Goal: Task Accomplishment & Management: Manage account settings

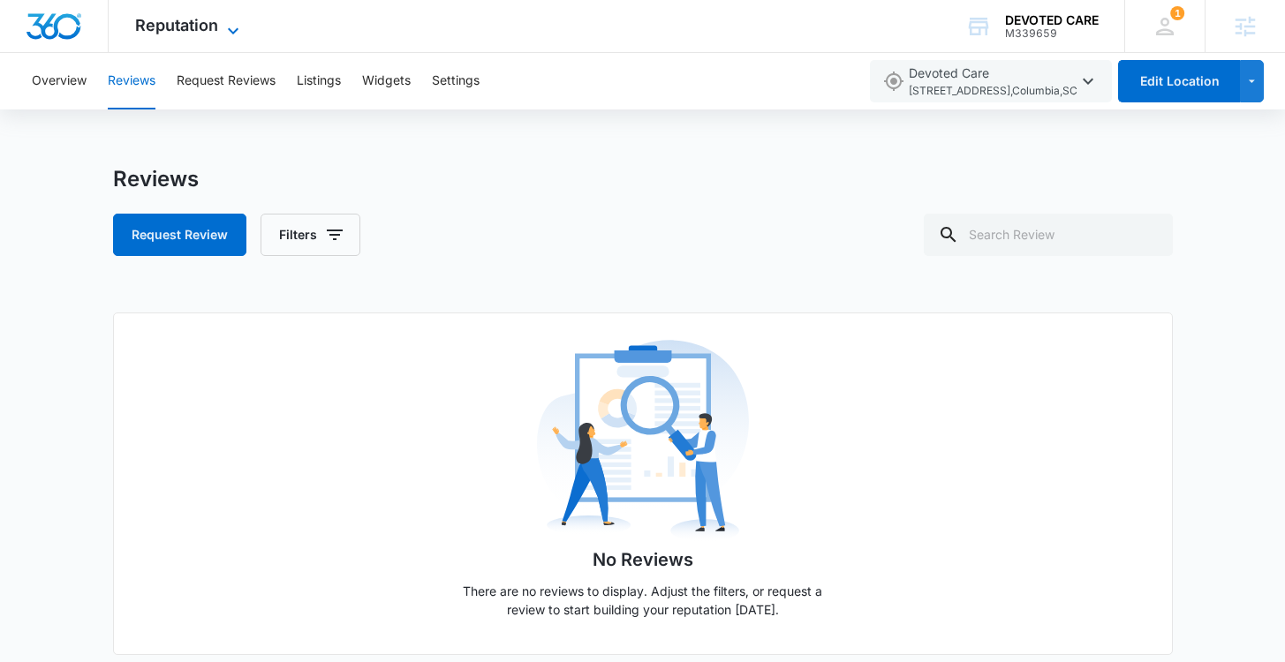
click at [208, 27] on span "Reputation" at bounding box center [176, 25] width 83 height 19
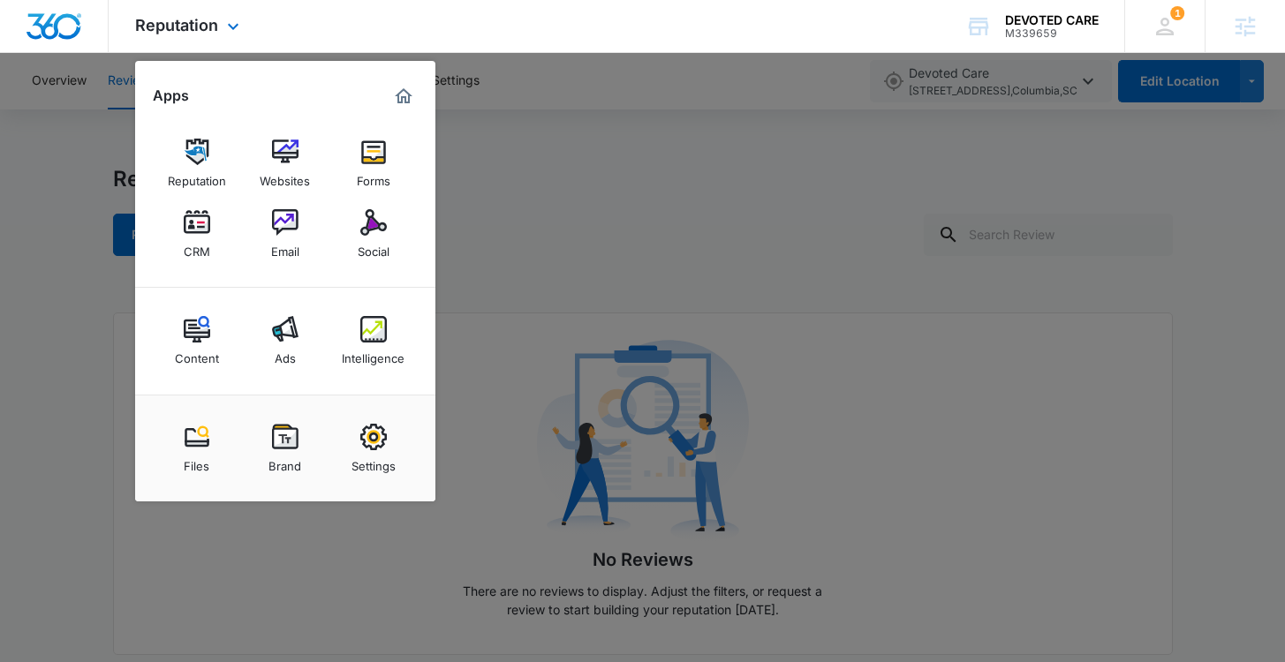
click at [50, 16] on img "Dashboard" at bounding box center [54, 26] width 57 height 26
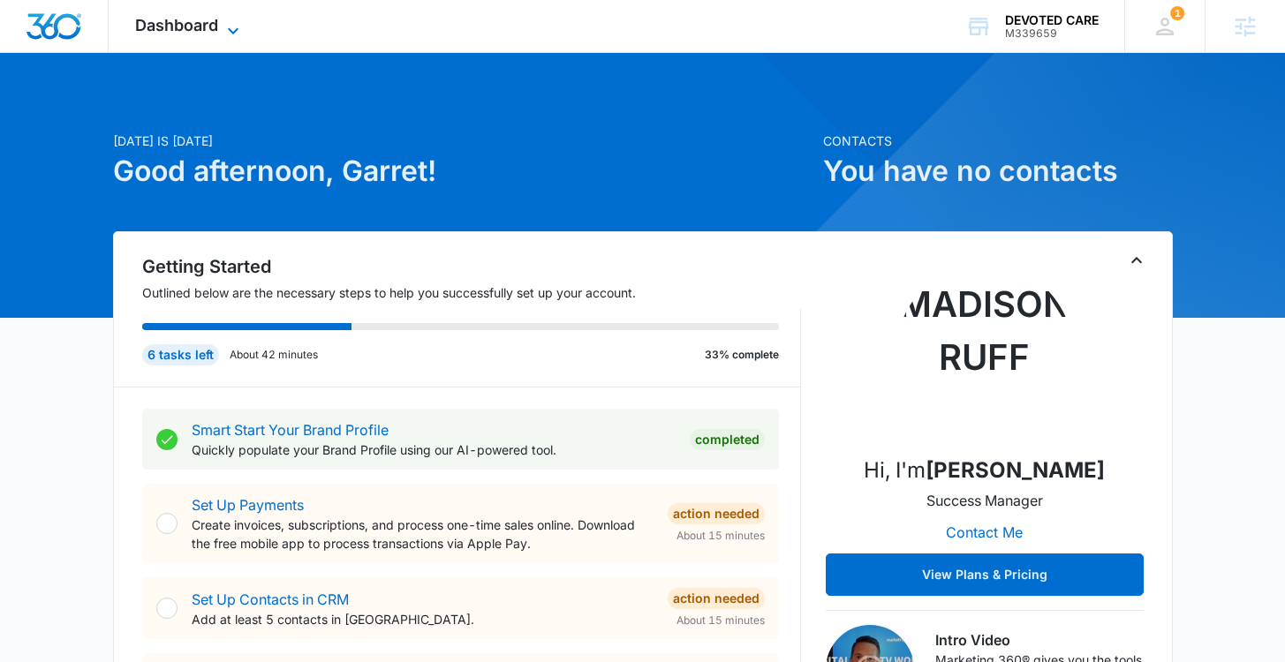
click at [199, 19] on span "Dashboard" at bounding box center [176, 25] width 83 height 19
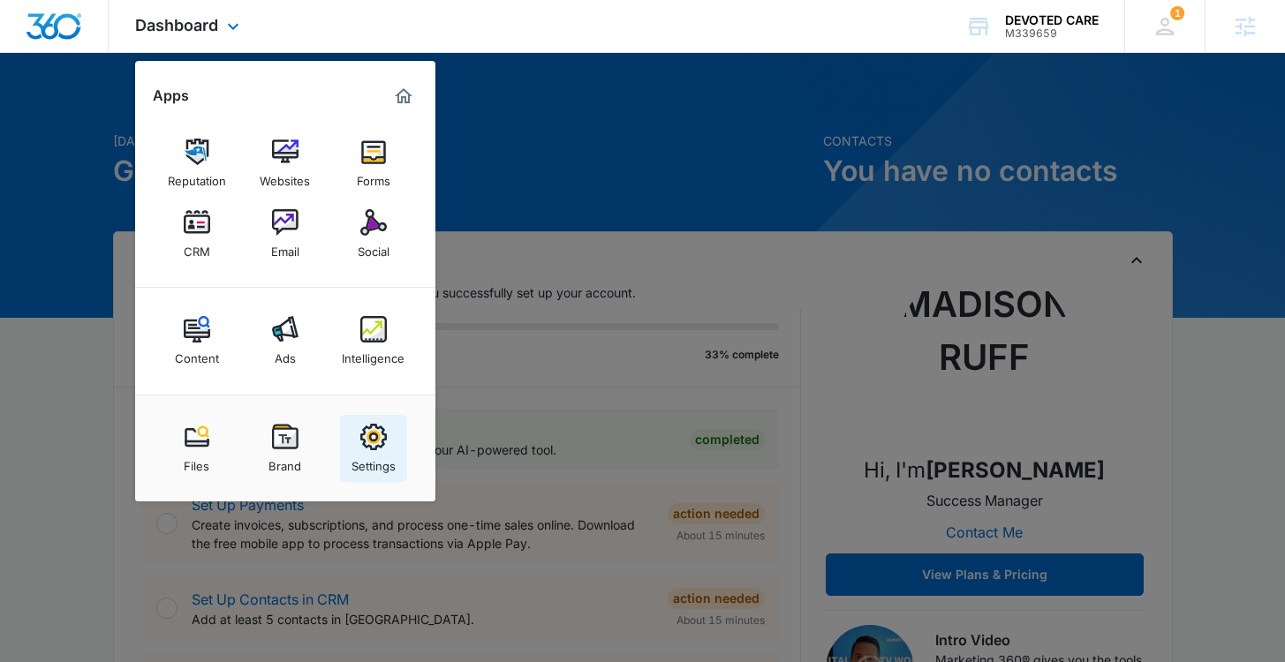
click at [373, 440] on img at bounding box center [373, 437] width 26 height 26
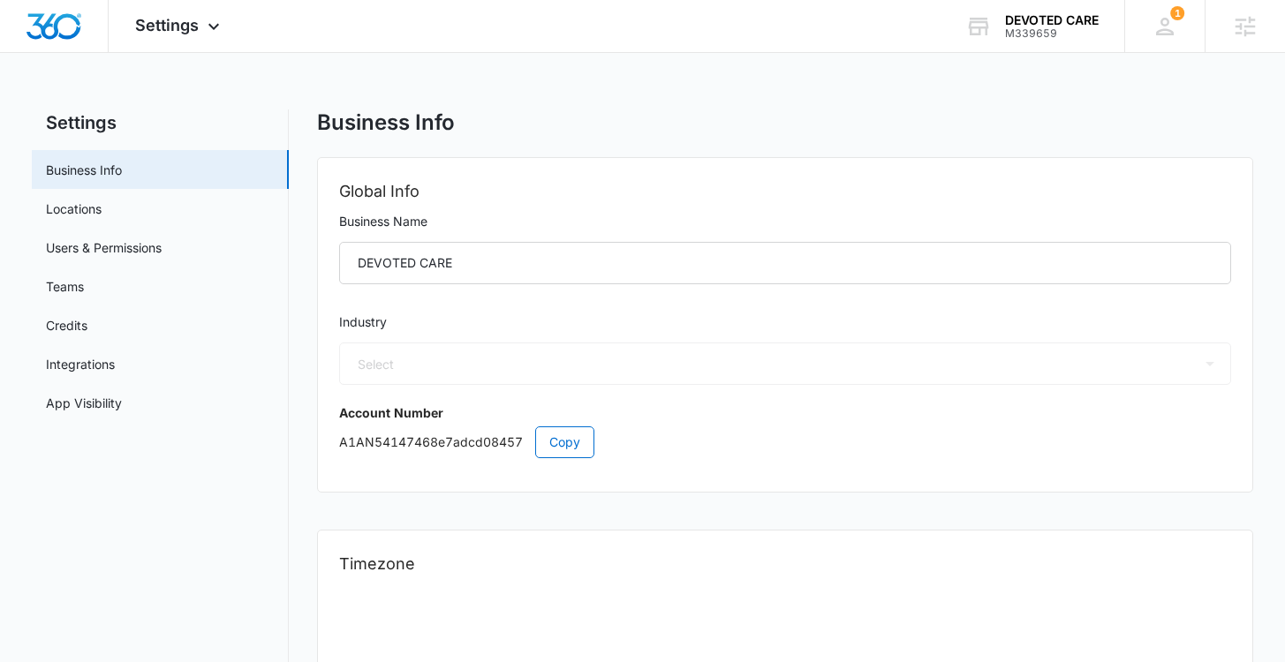
select select "52"
select select "US"
select select "America/New_York"
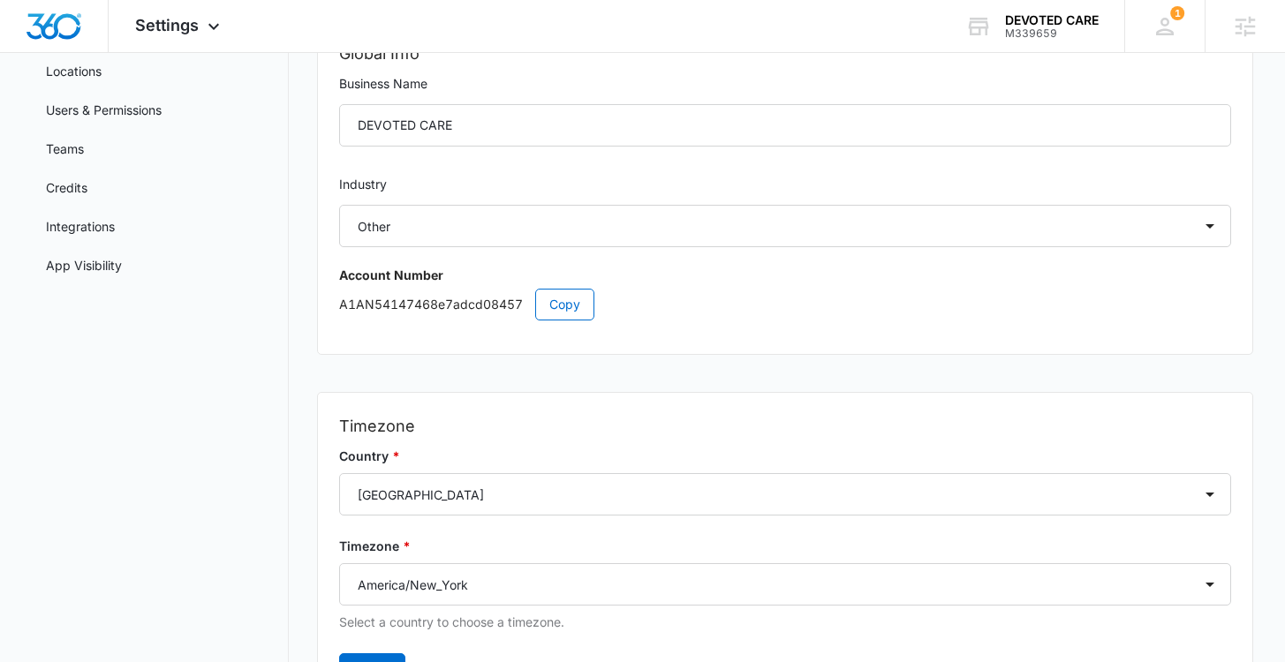
scroll to position [96, 0]
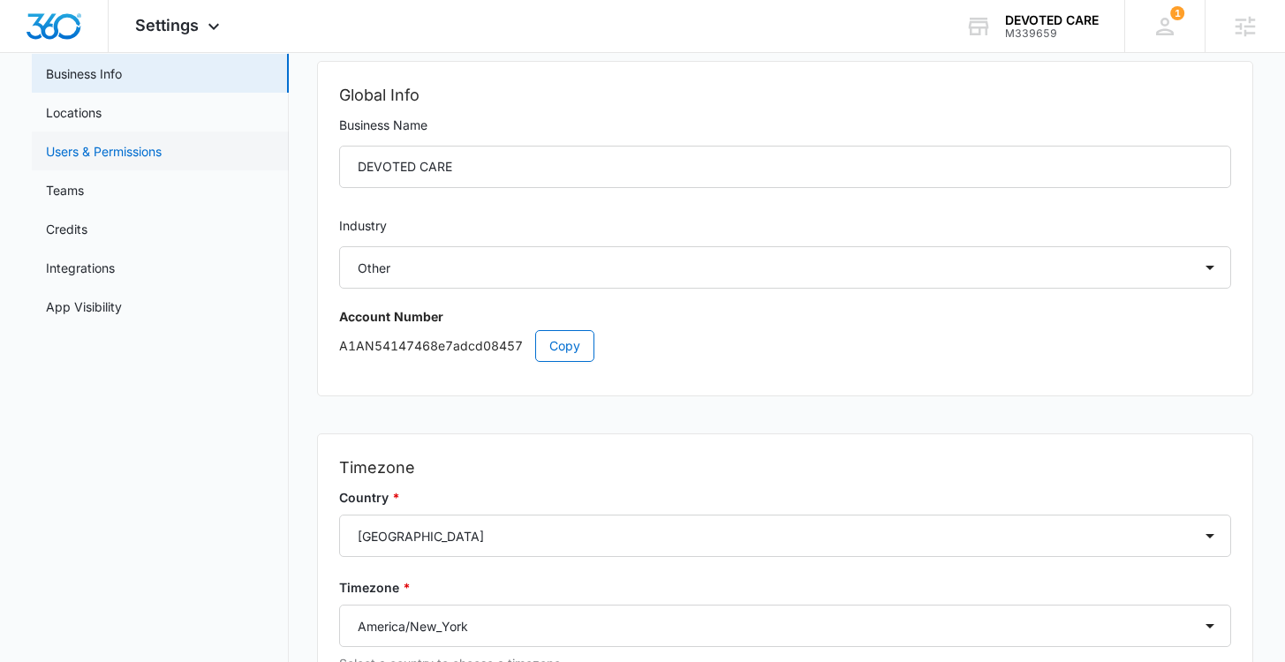
click at [111, 152] on link "Users & Permissions" at bounding box center [104, 151] width 116 height 19
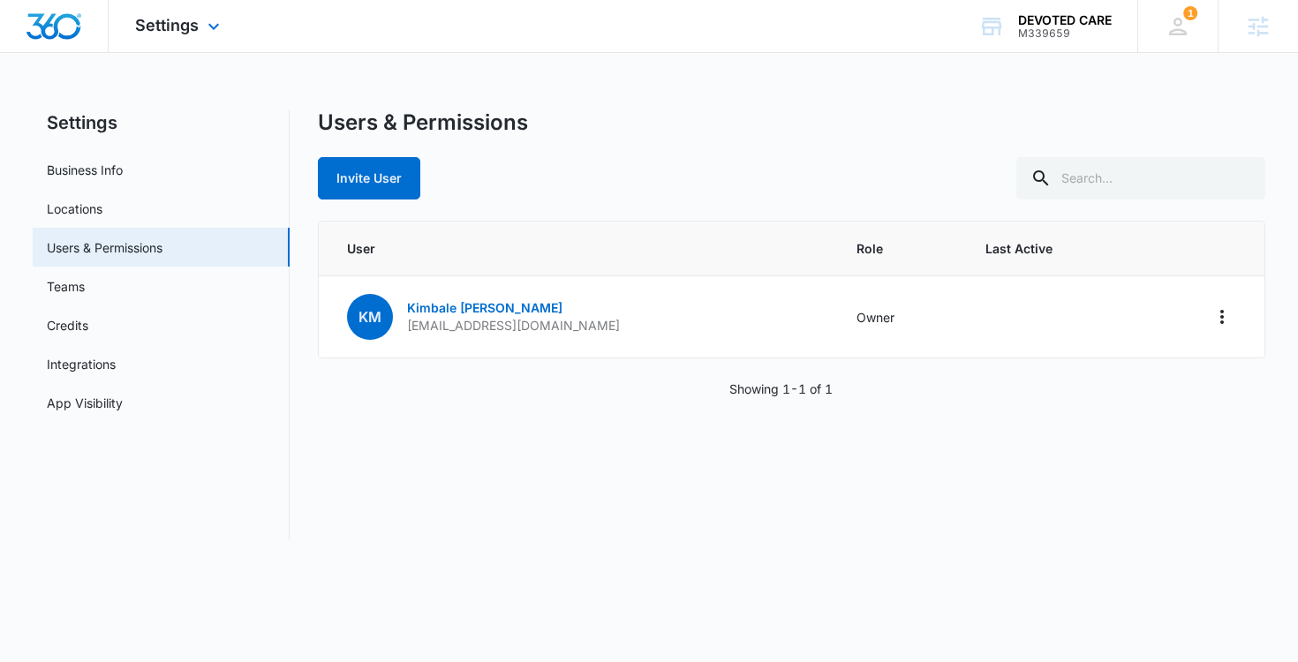
click at [64, 36] on img "Dashboard" at bounding box center [54, 26] width 57 height 26
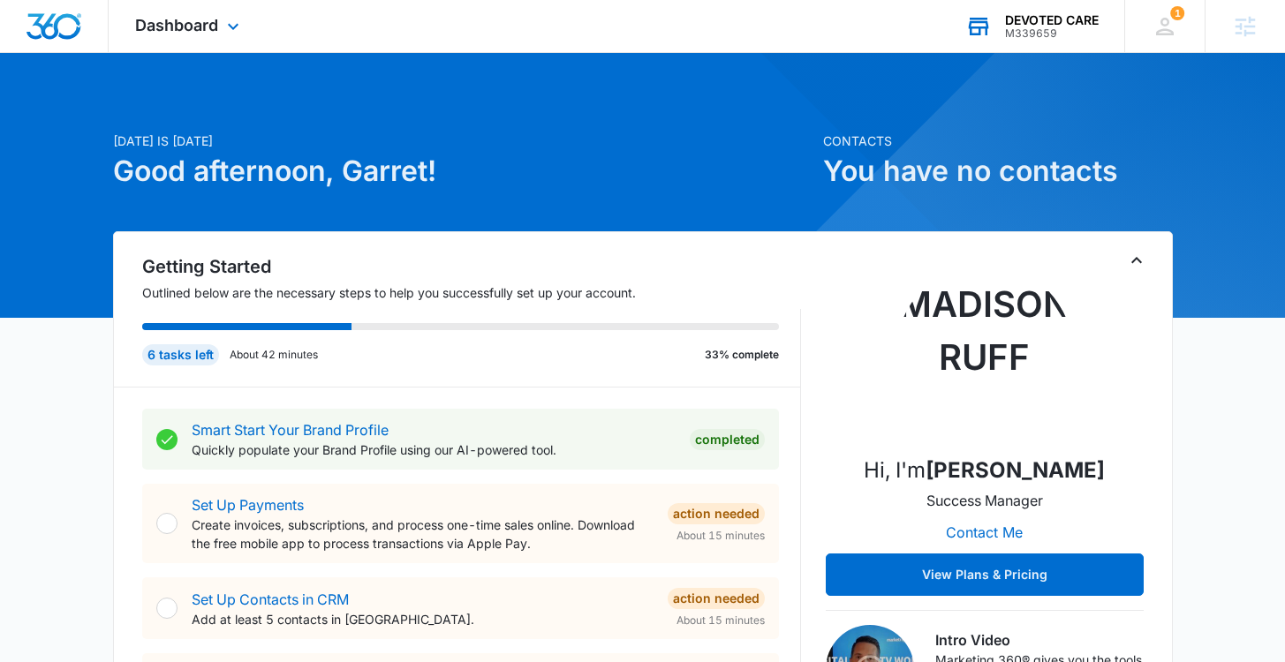
click at [1071, 22] on div "DEVOTED CARE" at bounding box center [1052, 20] width 94 height 14
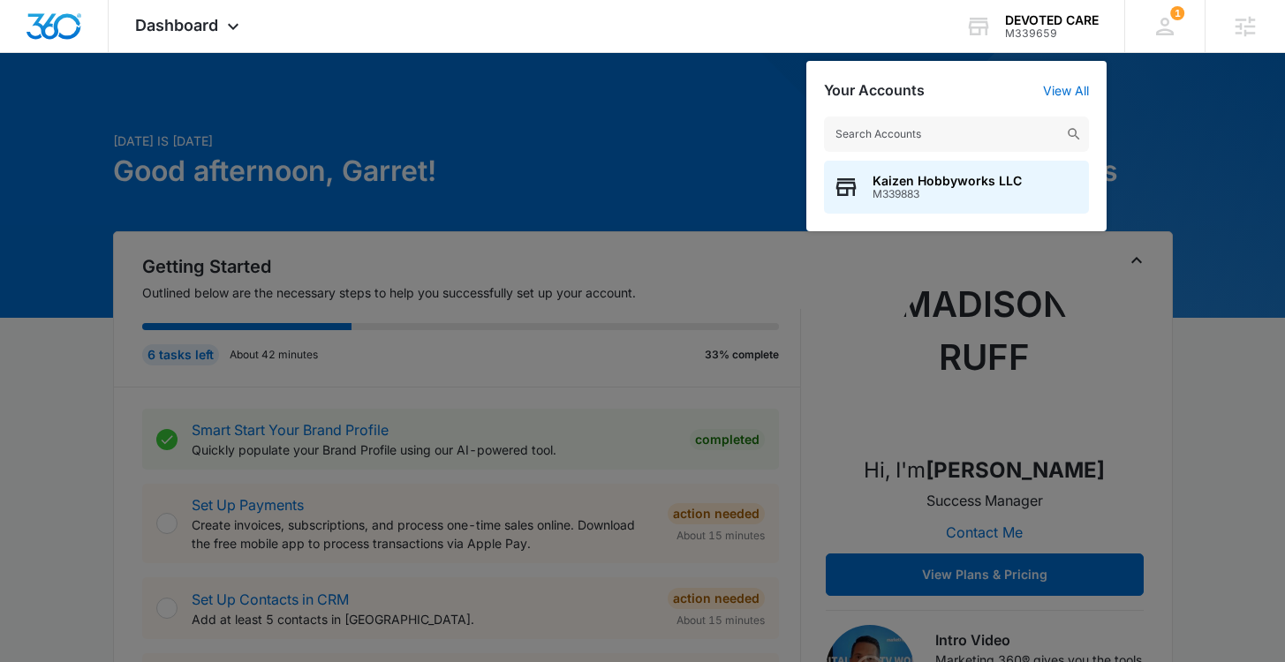
click at [449, 112] on div at bounding box center [642, 331] width 1285 height 662
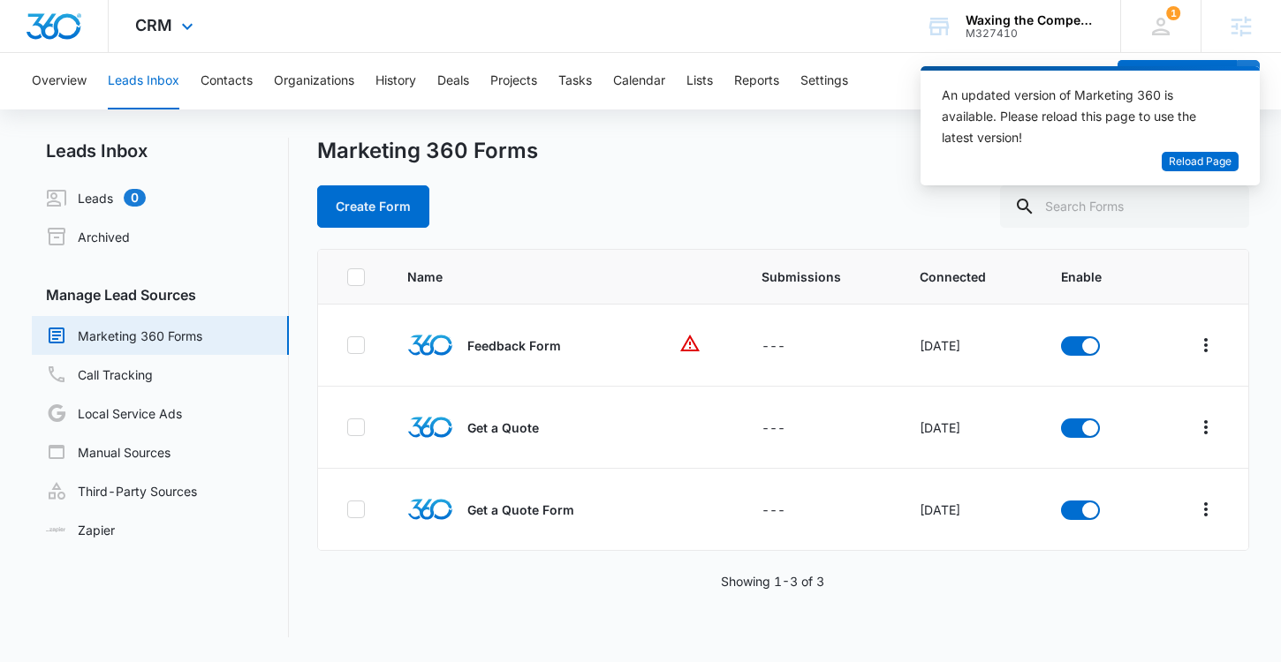
click at [71, 33] on img "Dashboard" at bounding box center [54, 26] width 57 height 26
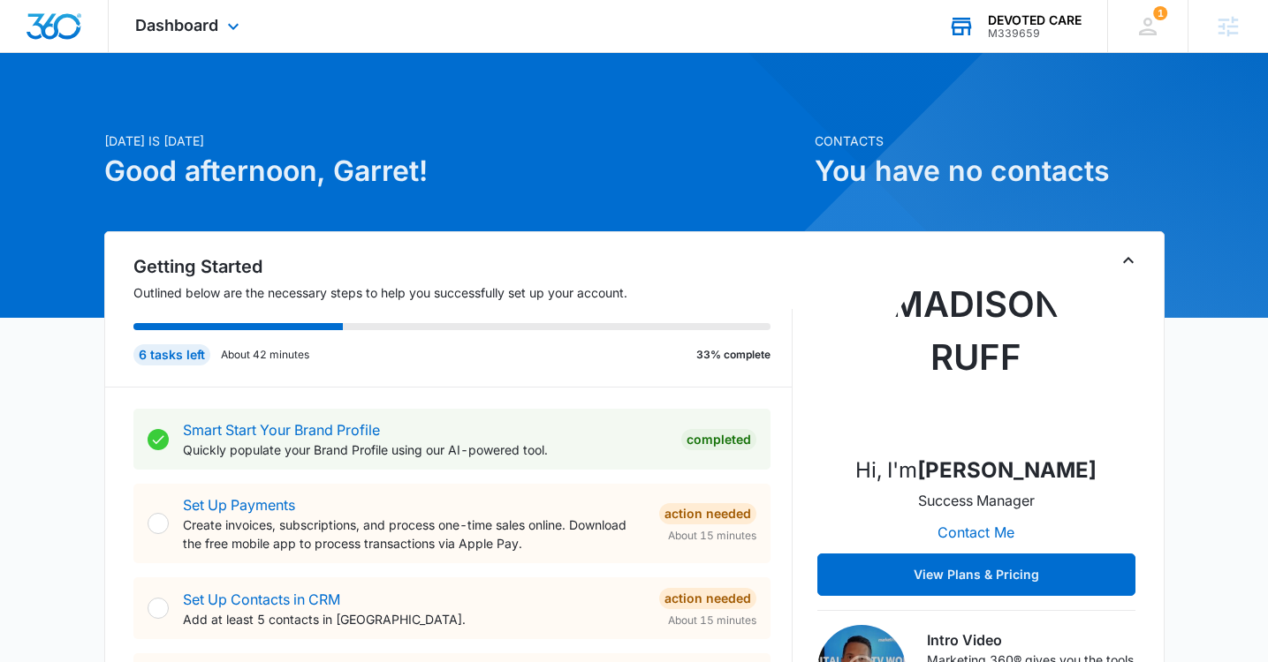
click at [1012, 33] on div "M339659" at bounding box center [1035, 33] width 94 height 12
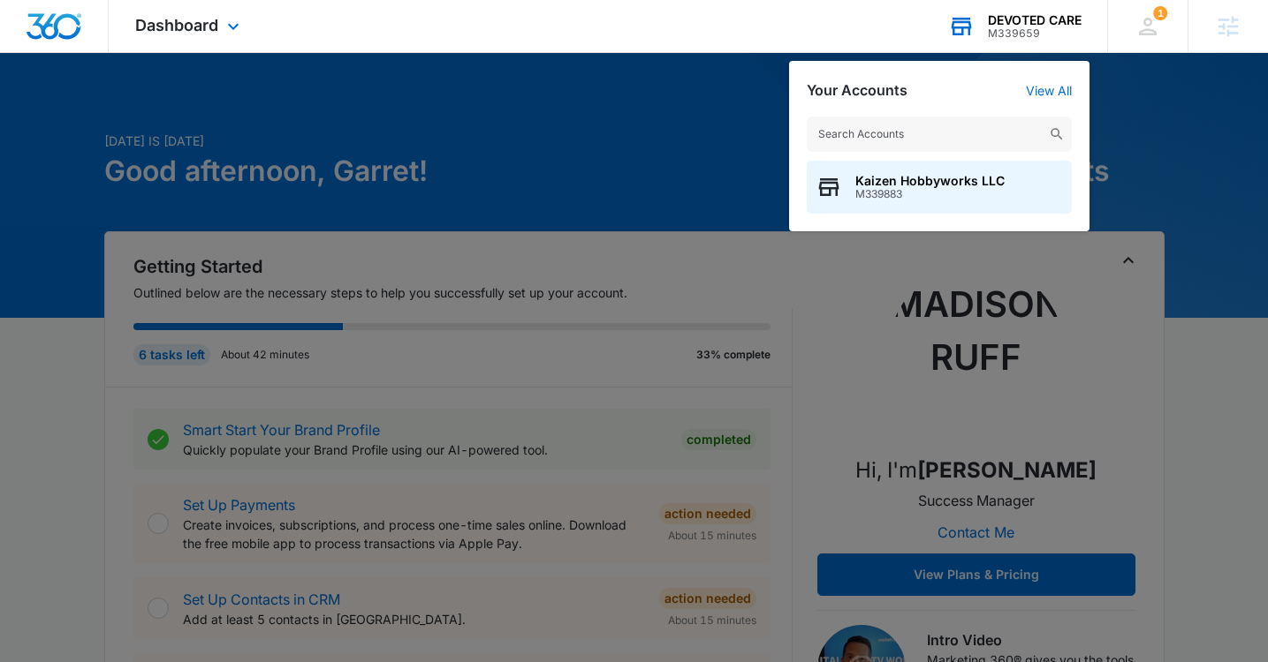
click at [905, 142] on input "text" at bounding box center [938, 134] width 265 height 35
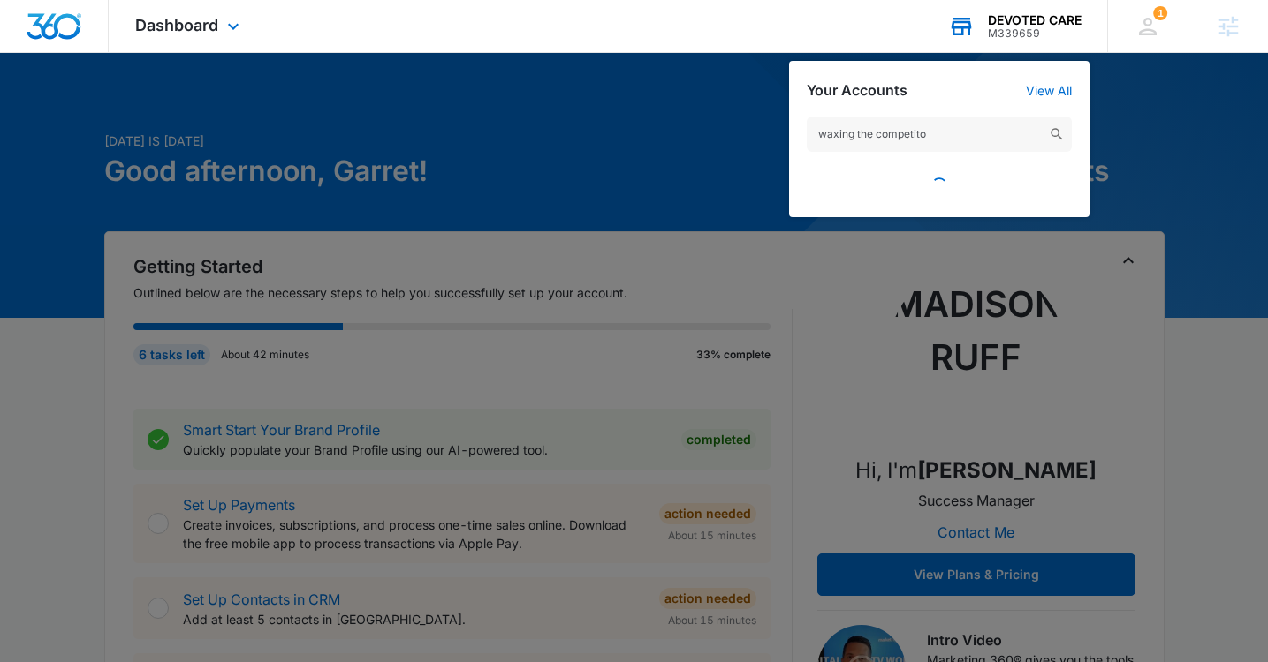
type input "waxing the competiton"
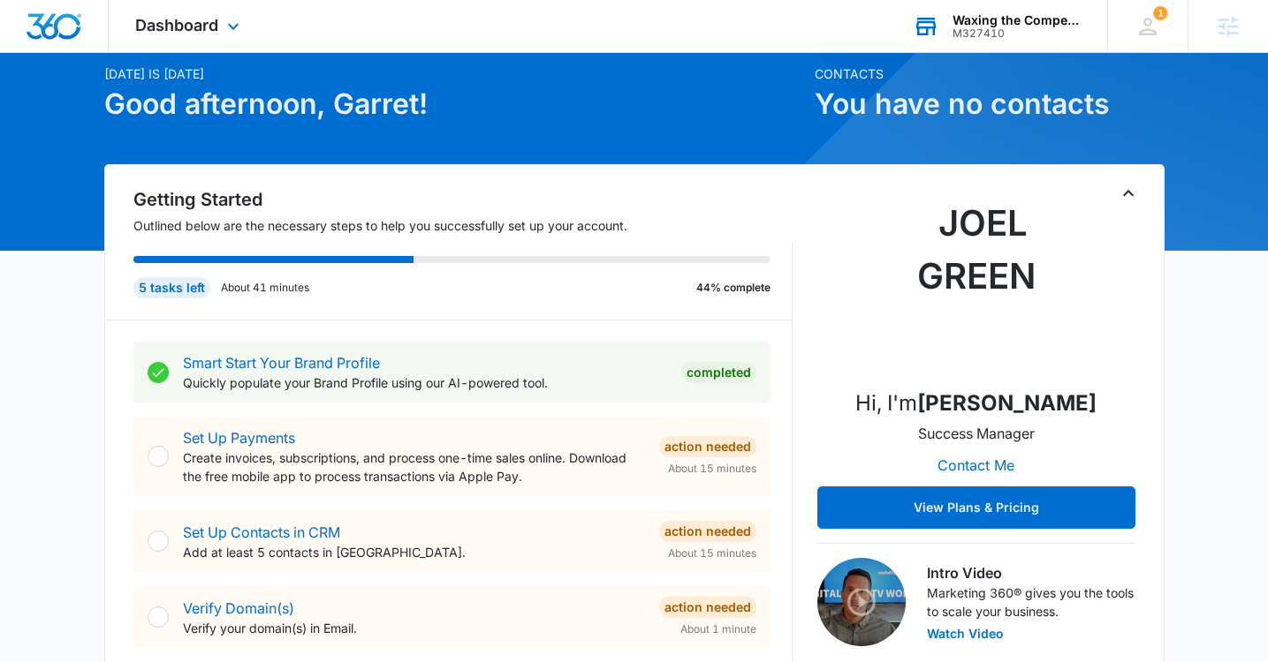
scroll to position [2, 0]
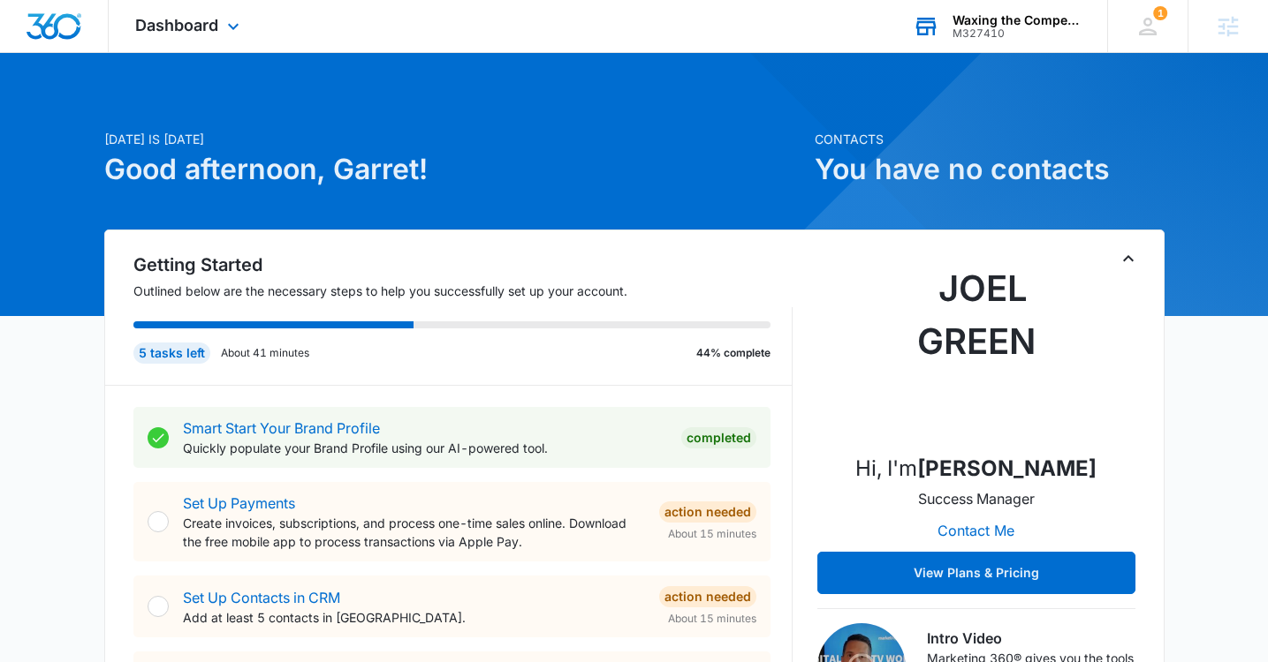
click at [212, 38] on div "Dashboard Apps Reputation Websites Forms CRM Email Social Content Ads Intellige…" at bounding box center [190, 26] width 162 height 52
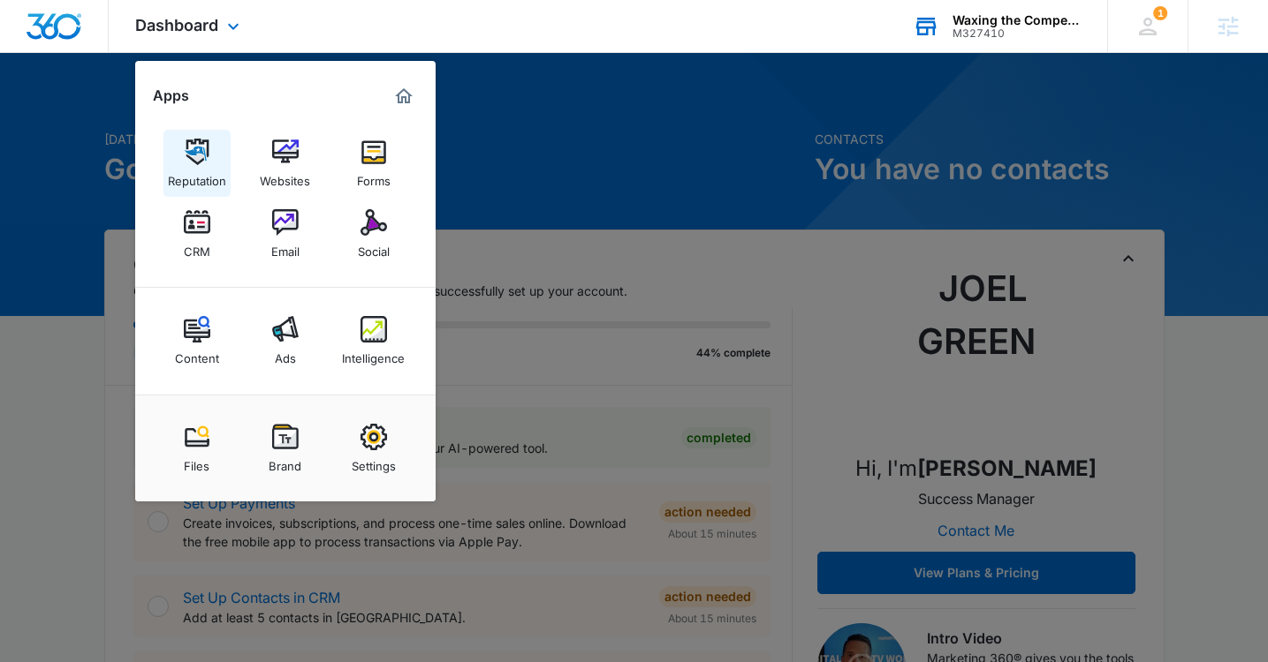
click at [209, 159] on link "Reputation" at bounding box center [196, 163] width 67 height 67
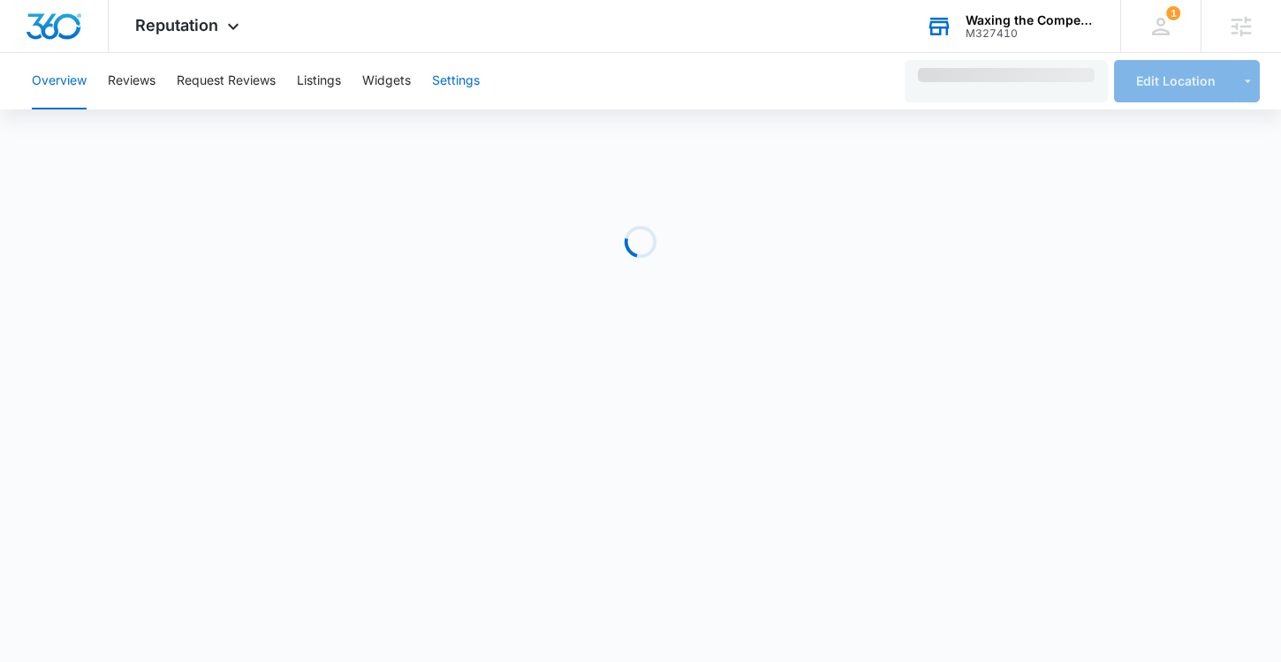
click at [465, 79] on button "Settings" at bounding box center [456, 81] width 48 height 57
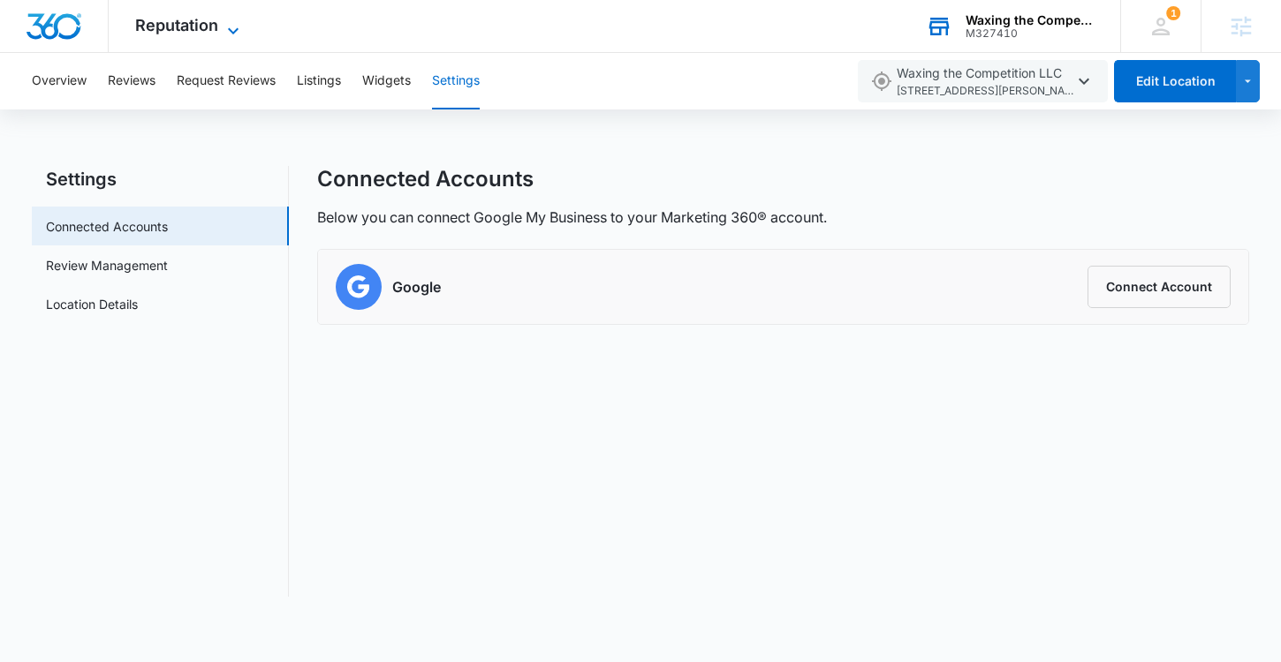
click at [213, 18] on span "Reputation" at bounding box center [176, 25] width 83 height 19
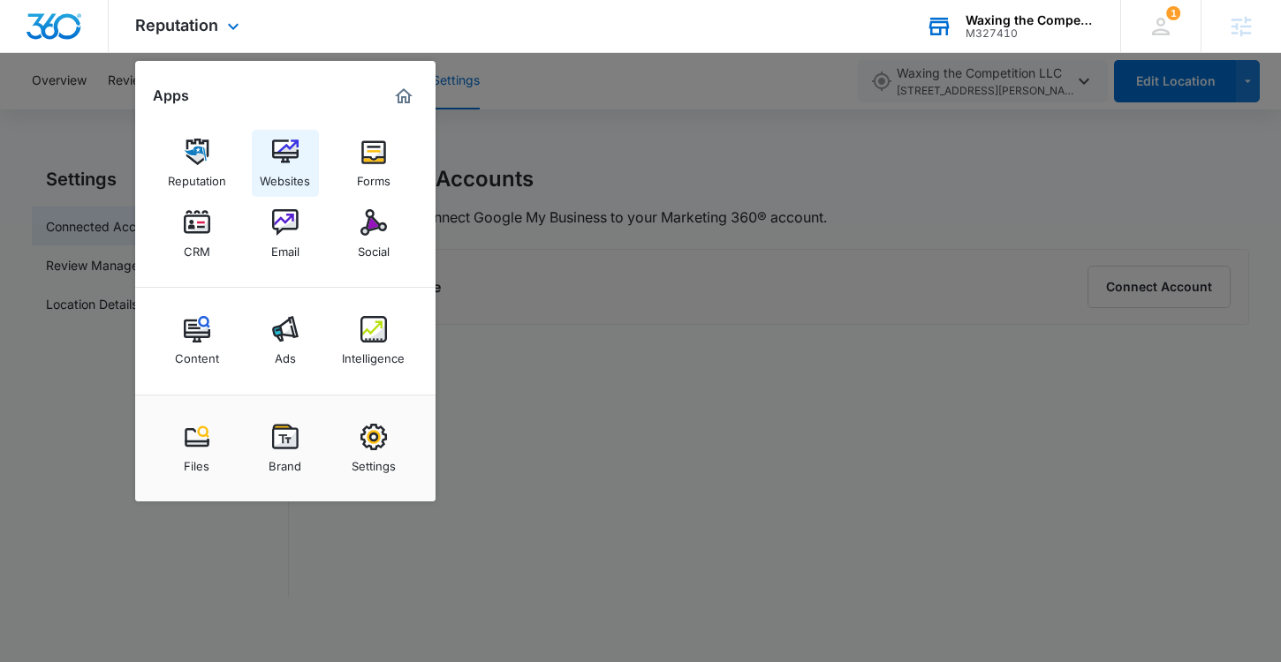
click at [295, 156] on img at bounding box center [285, 152] width 26 height 26
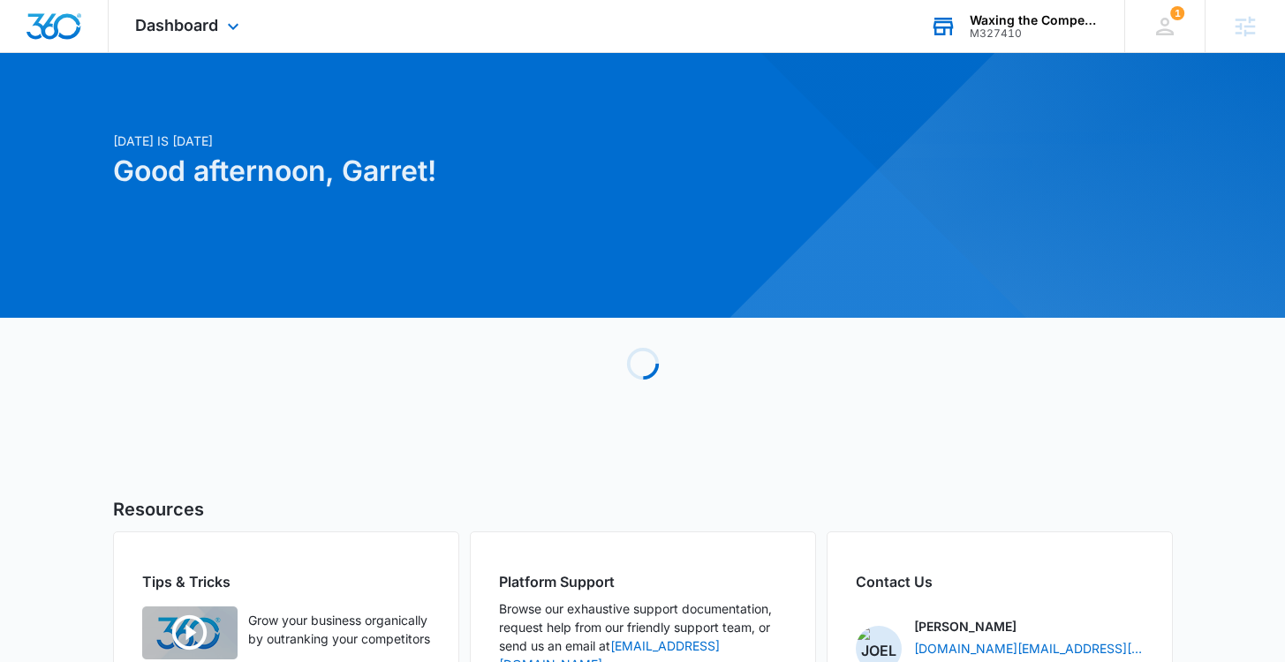
click at [1009, 28] on div "M327410" at bounding box center [1034, 33] width 129 height 12
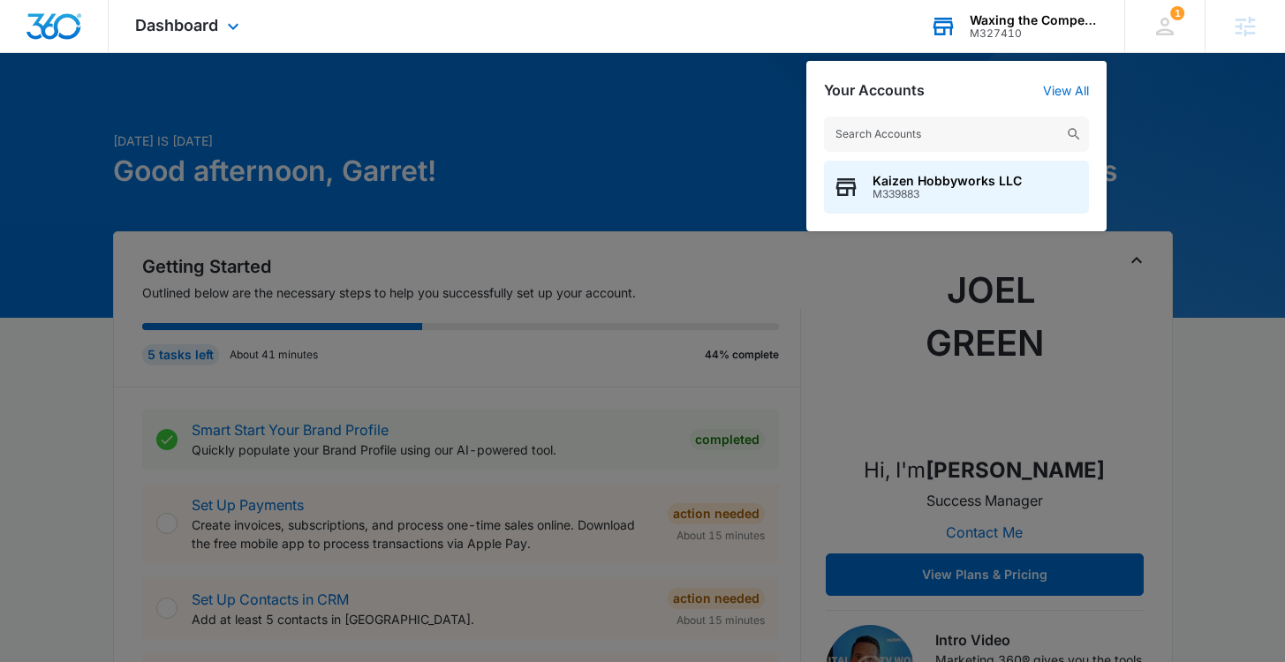
click at [916, 132] on input "text" at bounding box center [956, 134] width 265 height 35
type input "Devoted Care"
click at [930, 187] on div "DEVOTED CARE M339659" at bounding box center [920, 187] width 94 height 26
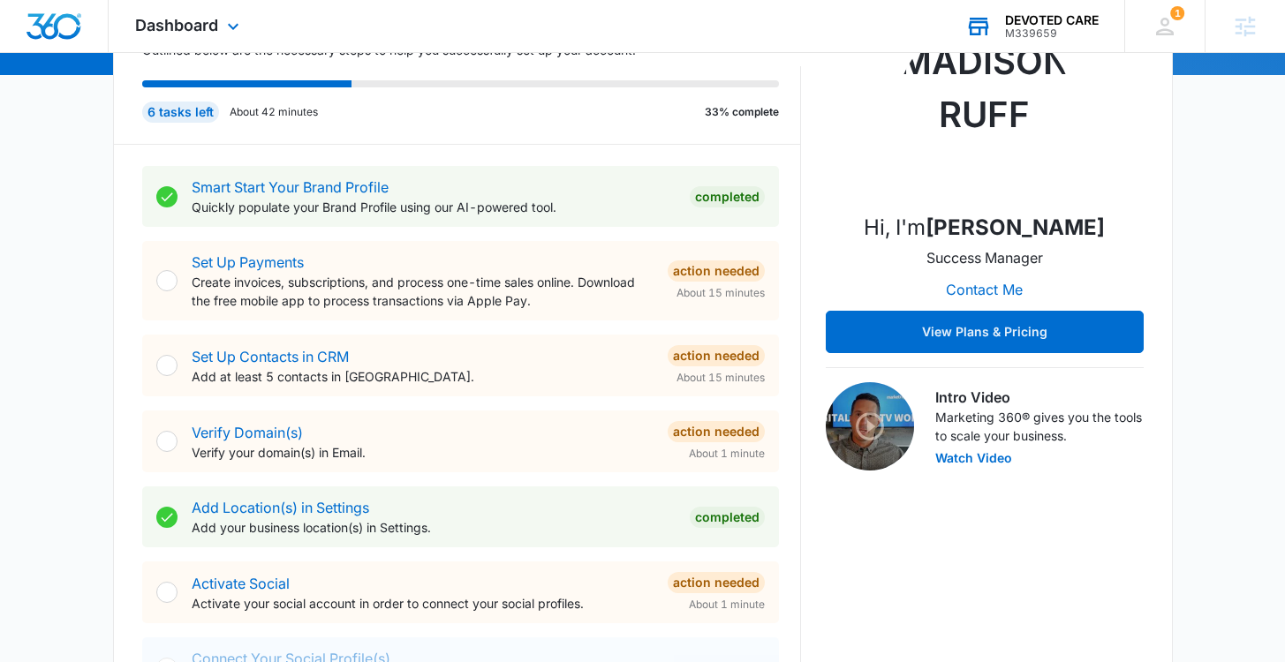
scroll to position [245, 0]
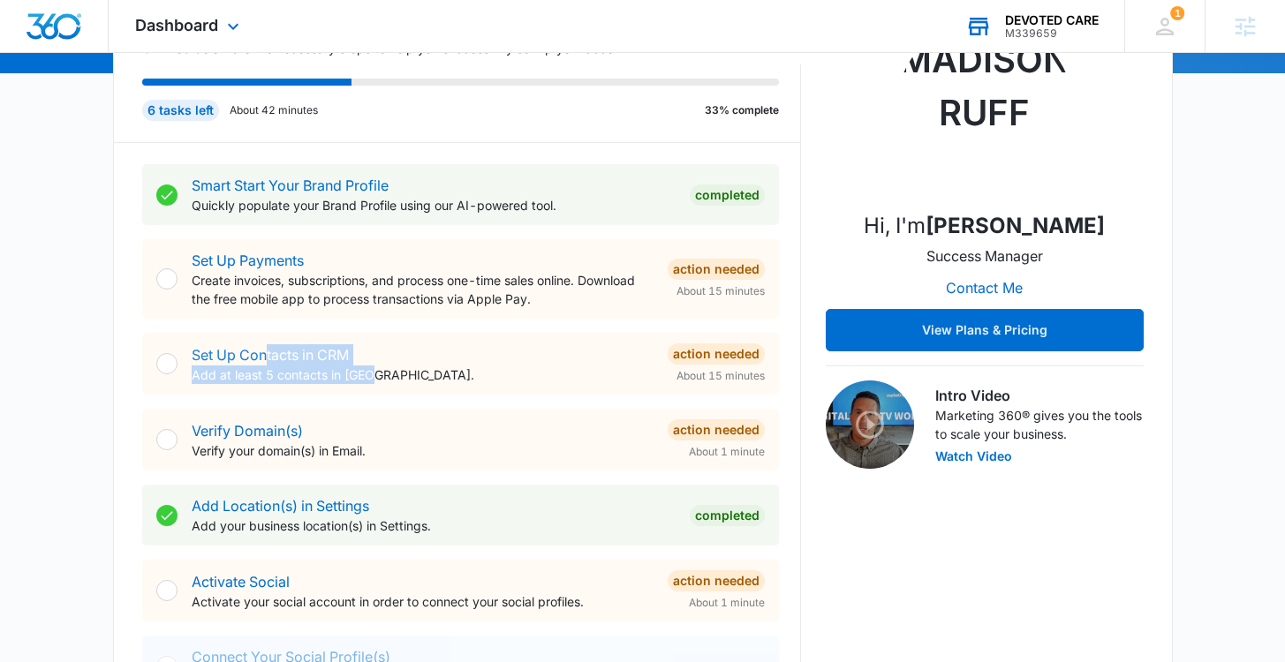
drag, startPoint x: 409, startPoint y: 372, endPoint x: 308, endPoint y: 359, distance: 101.6
click at [268, 345] on div "Set Up Contacts in CRM Add at least 5 contacts in CRM." at bounding box center [423, 364] width 462 height 40
click at [497, 375] on p "Add at least 5 contacts in CRM." at bounding box center [423, 375] width 462 height 19
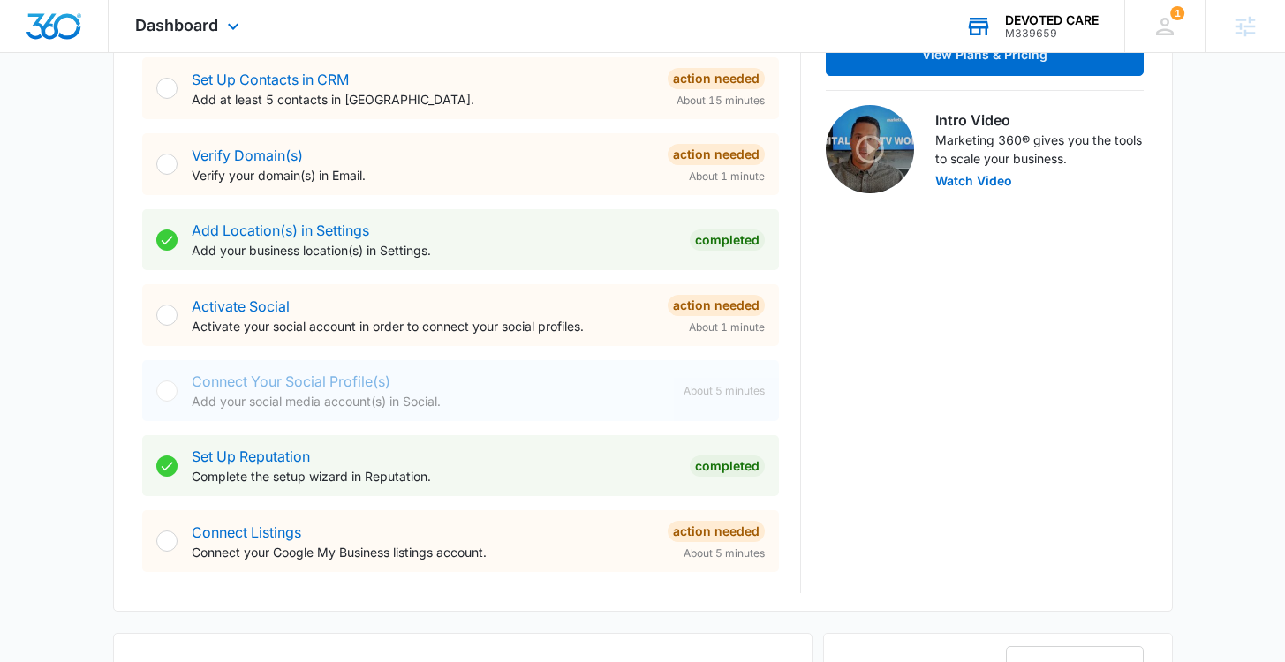
scroll to position [521, 0]
click at [229, 20] on icon at bounding box center [233, 30] width 21 height 21
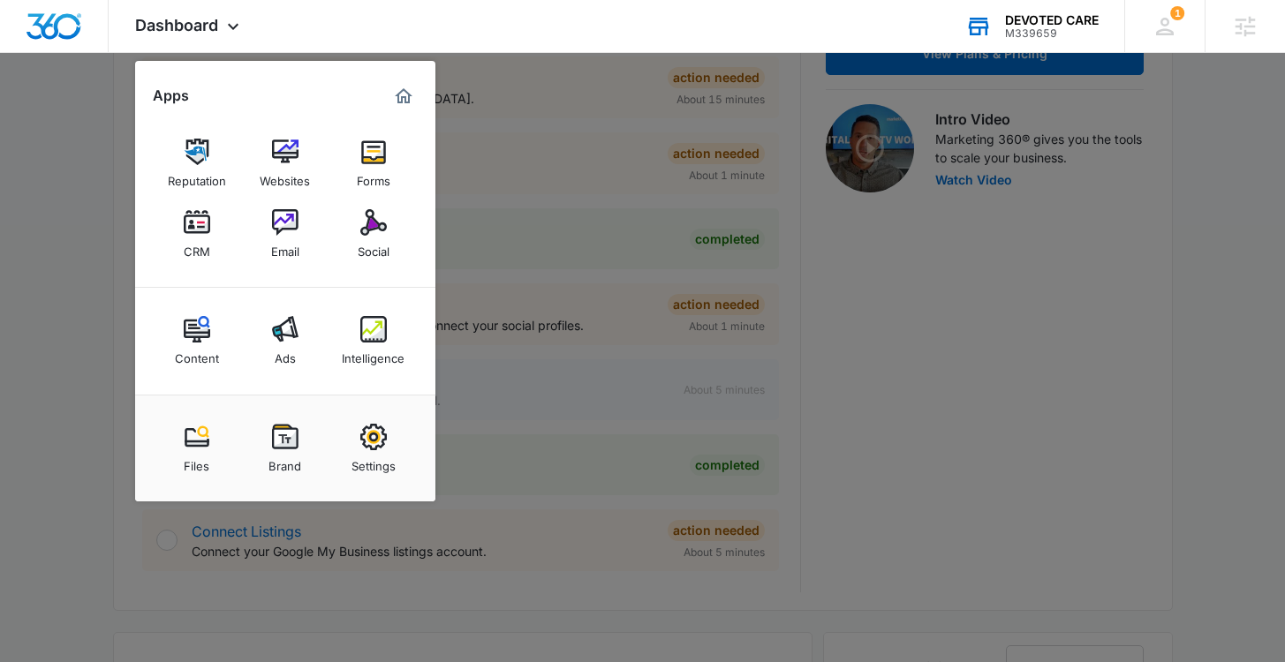
click at [561, 554] on div at bounding box center [642, 331] width 1285 height 662
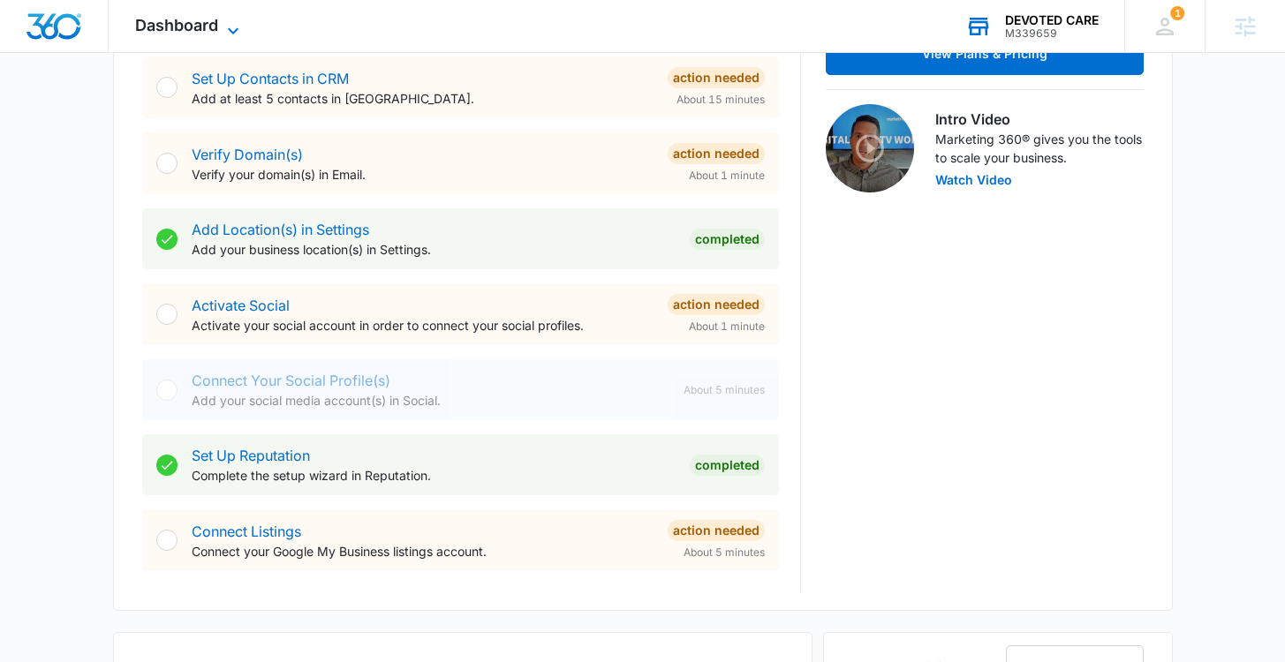
click at [182, 29] on span "Dashboard" at bounding box center [176, 25] width 83 height 19
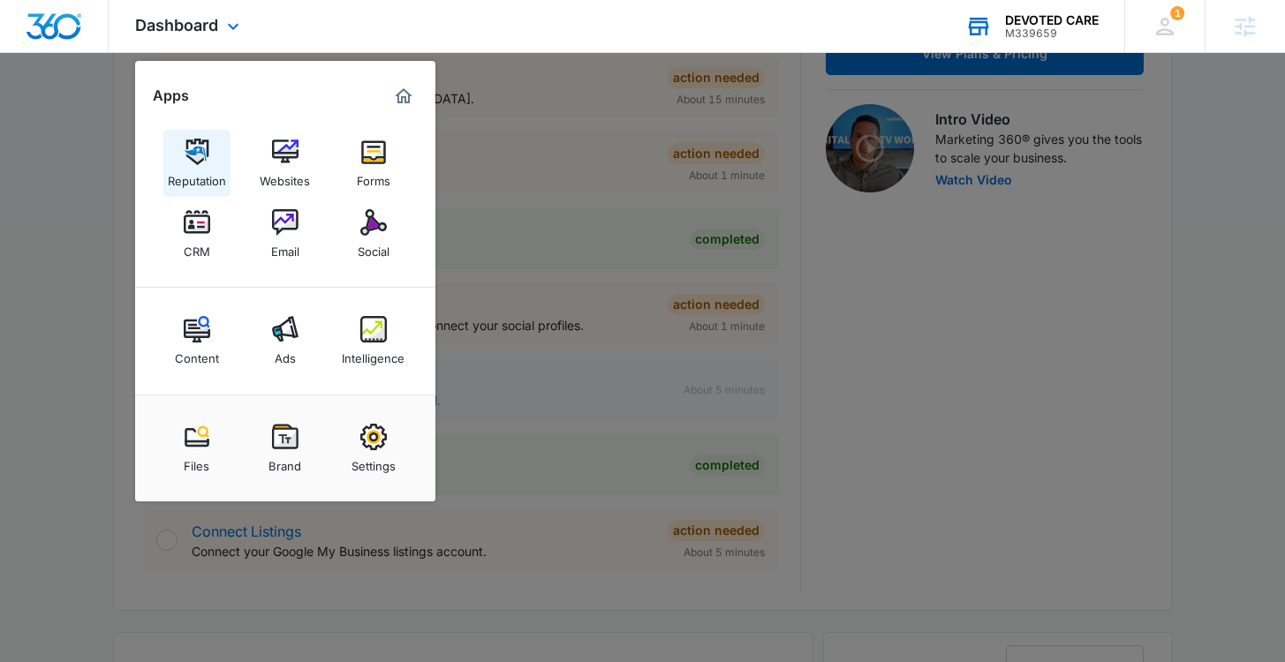
click at [197, 148] on img at bounding box center [197, 152] width 26 height 26
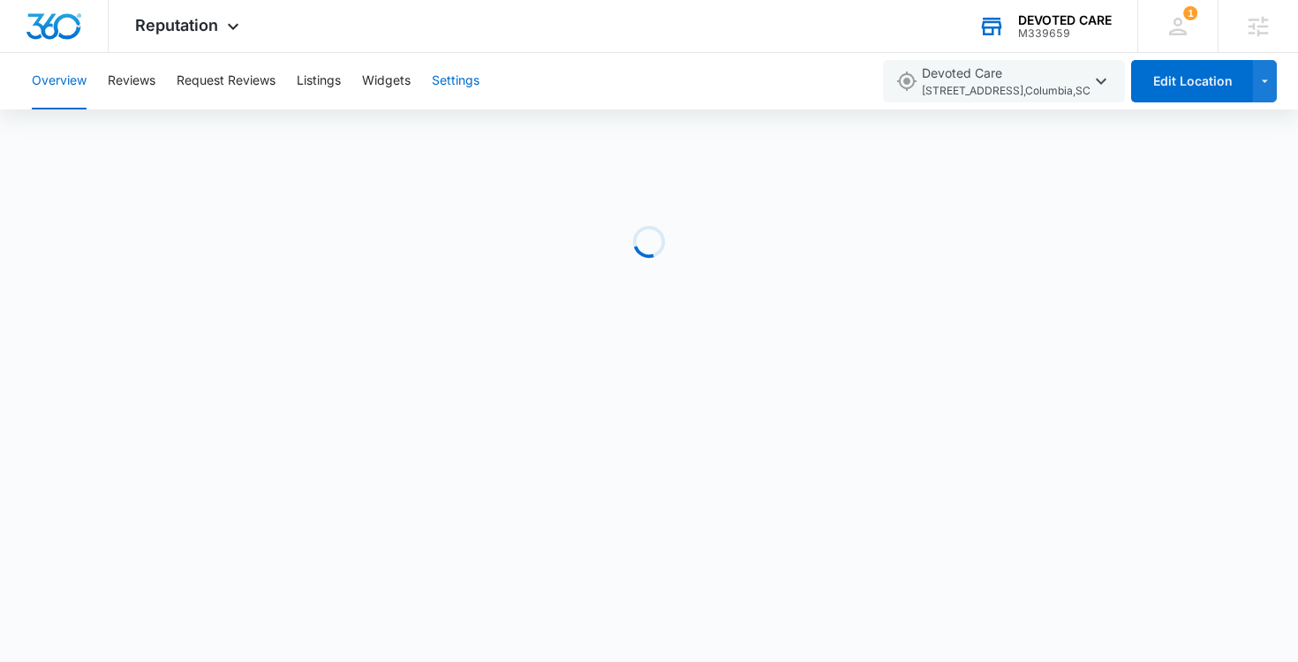
click at [460, 83] on button "Settings" at bounding box center [456, 81] width 48 height 57
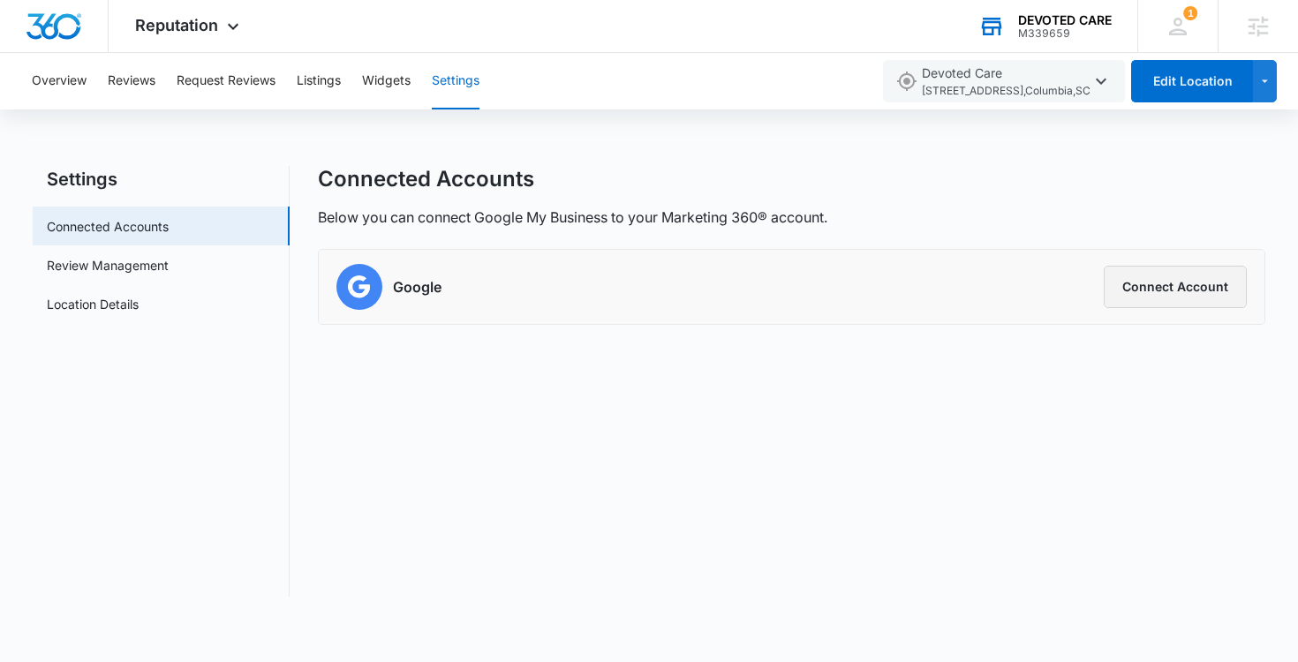
click at [1154, 295] on button "Connect Account" at bounding box center [1175, 287] width 143 height 42
click at [1080, 29] on div "M339659" at bounding box center [1065, 33] width 94 height 12
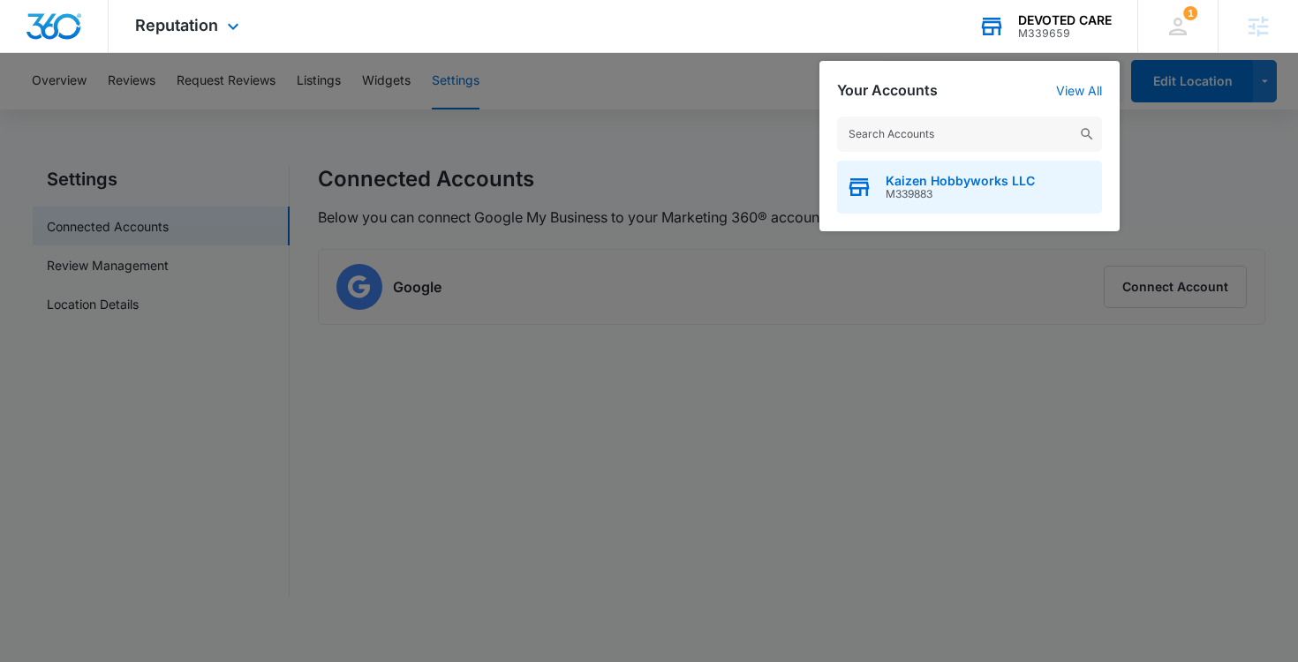
click at [919, 183] on span "Kaizen Hobbyworks LLC" at bounding box center [960, 181] width 149 height 14
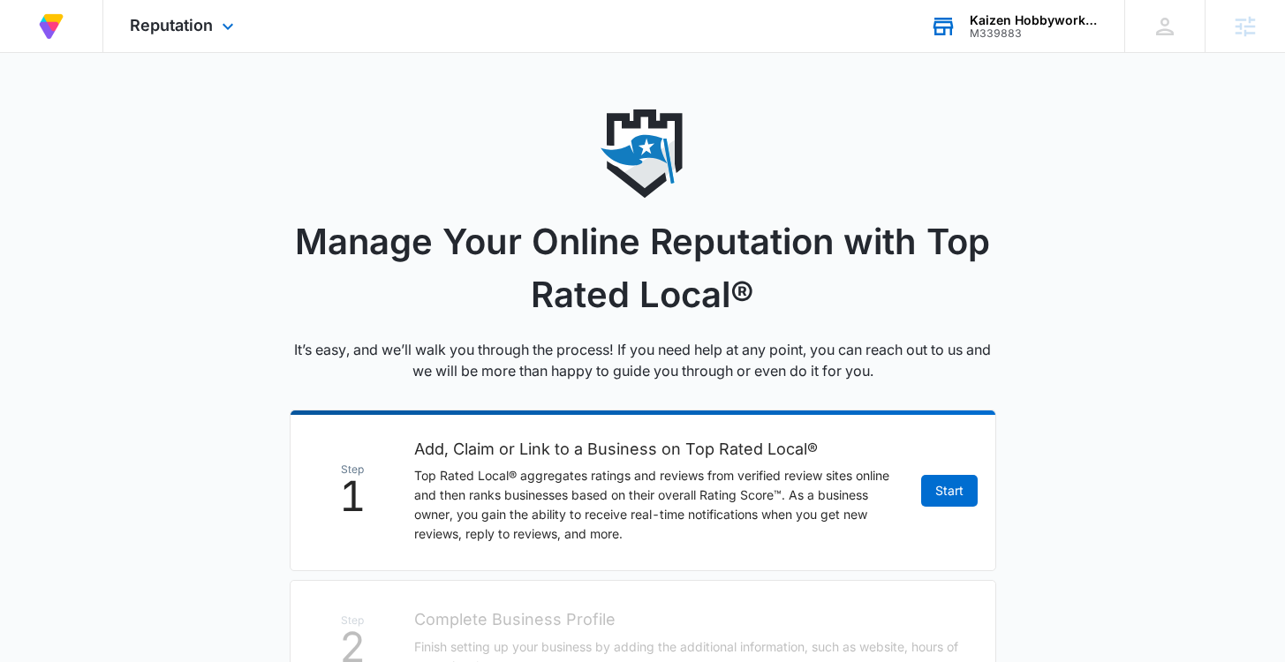
click at [1006, 22] on div "Kaizen Hobbyworks LLC" at bounding box center [1034, 20] width 129 height 14
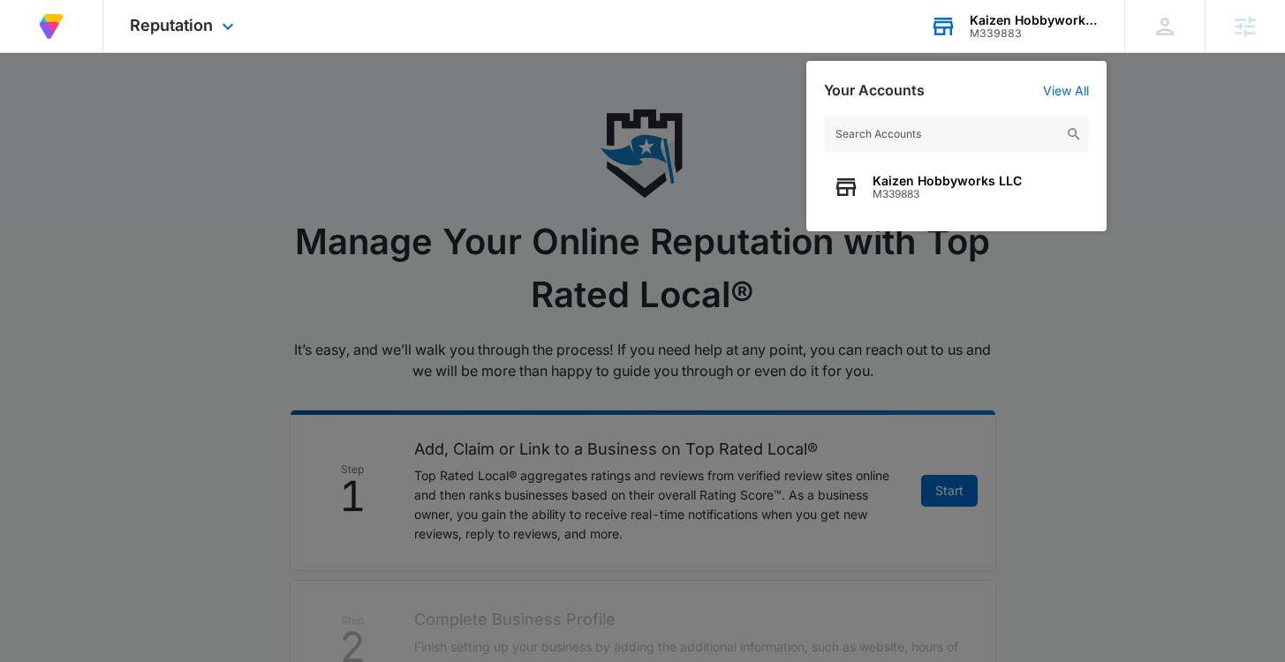
click at [932, 142] on input "text" at bounding box center [956, 134] width 265 height 35
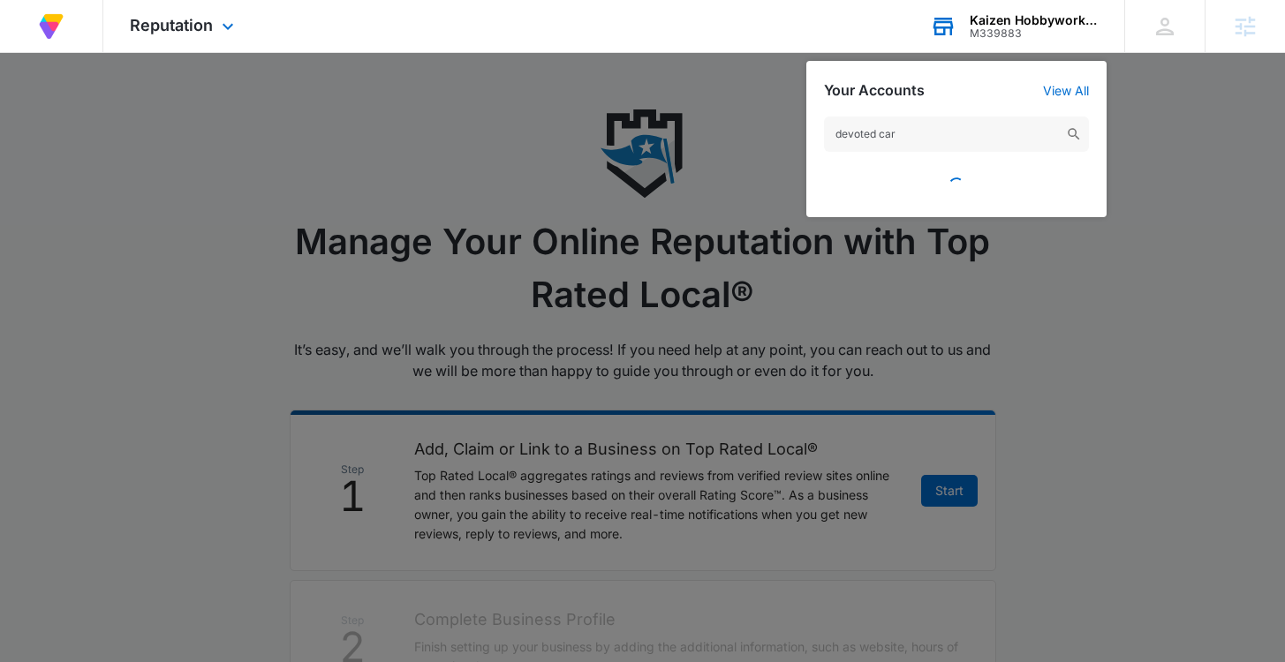
type input "devoted care"
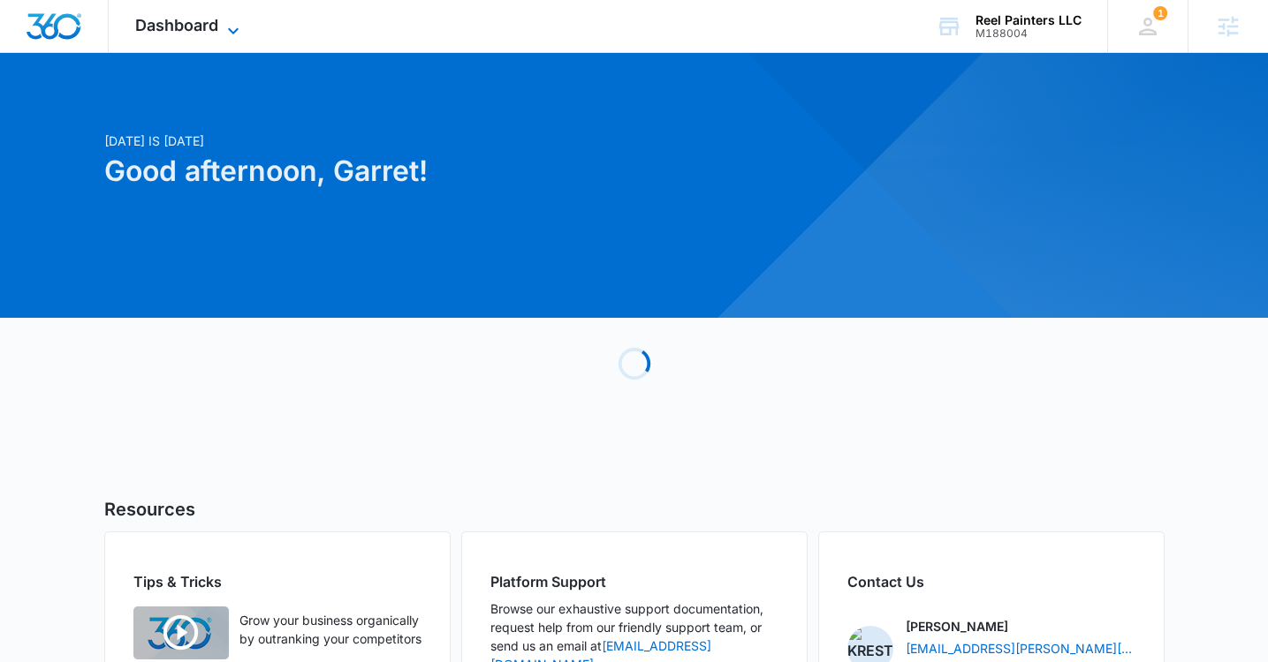
click at [224, 20] on icon at bounding box center [233, 30] width 21 height 21
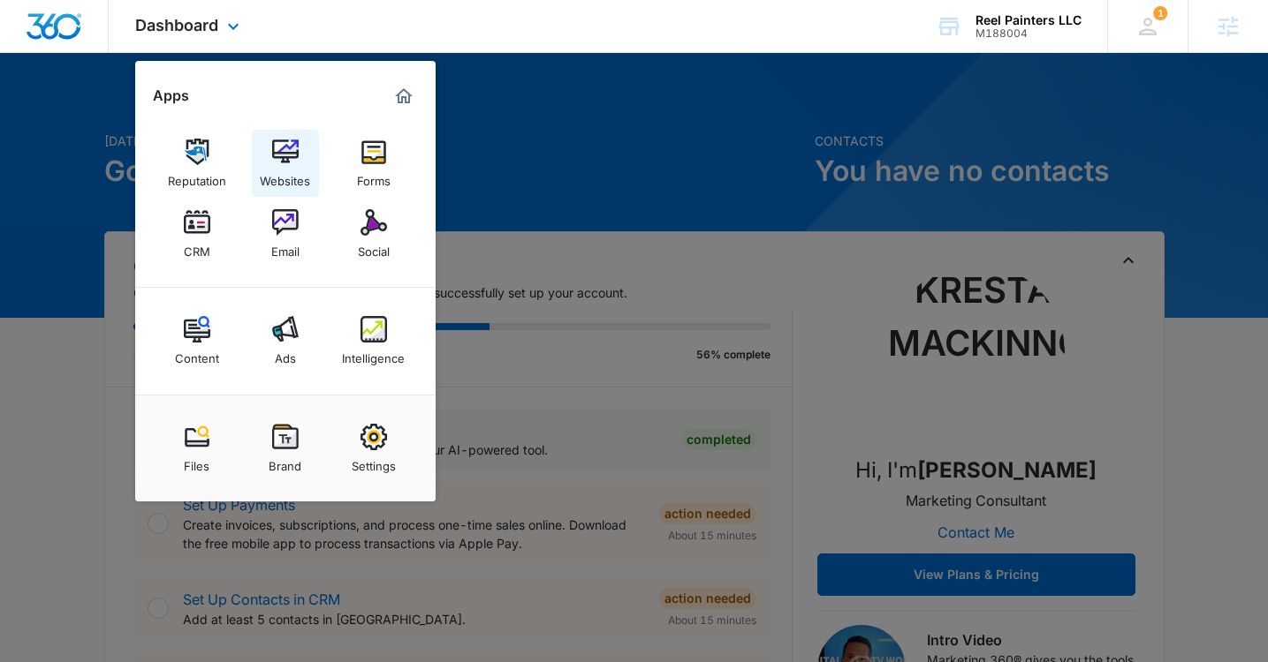
click at [278, 164] on img at bounding box center [285, 152] width 26 height 26
